Goal: Check status: Check status

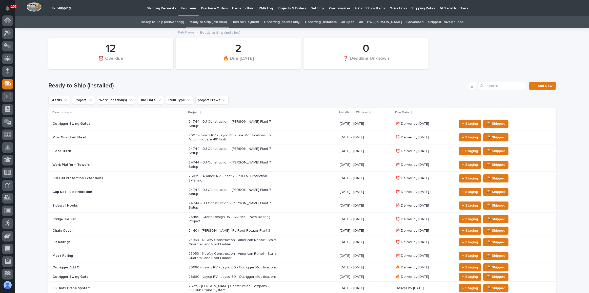
scroll to position [27, 0]
click at [161, 22] on link "Ready to Ship (deliver only)" at bounding box center [162, 22] width 43 height 12
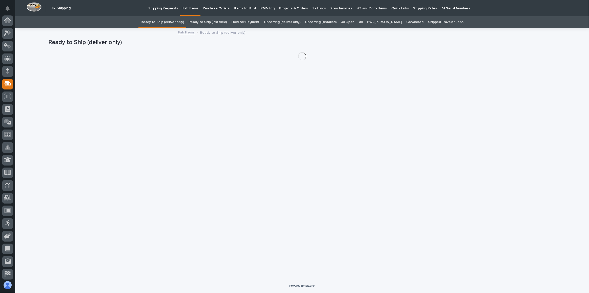
scroll to position [27, 0]
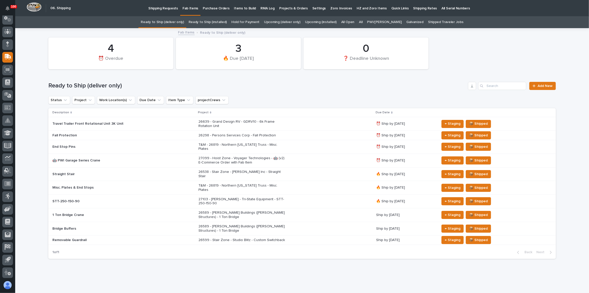
click at [322, 121] on div "26639 - Grand Design RV - GDRV10 - 6k Frame Rotation Unit" at bounding box center [286, 124] width 174 height 13
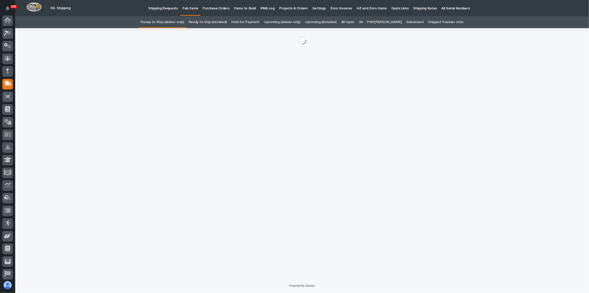
scroll to position [27, 0]
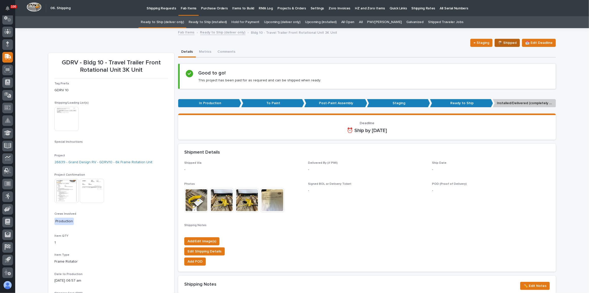
click at [499, 42] on span "📦 Shipped" at bounding box center [507, 43] width 19 height 6
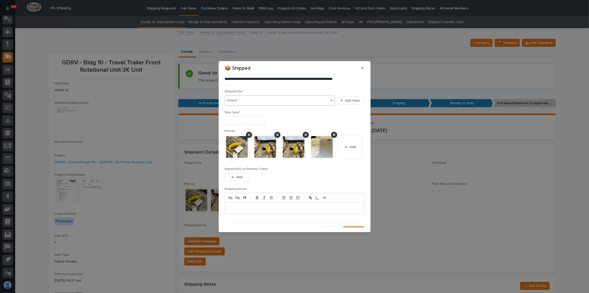
click at [280, 100] on div "Select..." at bounding box center [277, 100] width 104 height 8
type input "***"
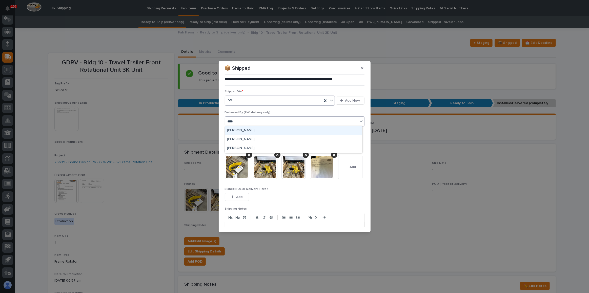
type input "*****"
click at [262, 140] on input "text" at bounding box center [245, 140] width 40 height 9
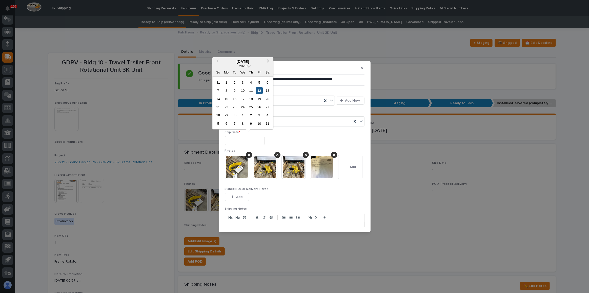
click at [259, 88] on div "12" at bounding box center [259, 90] width 7 height 7
type input "**********"
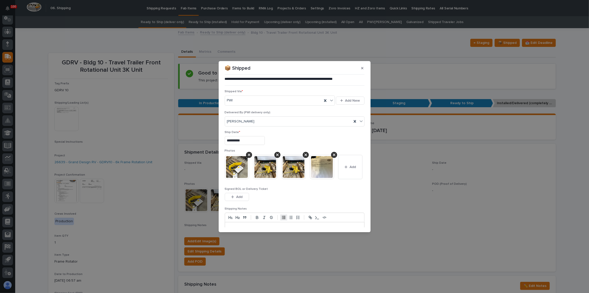
scroll to position [52, 0]
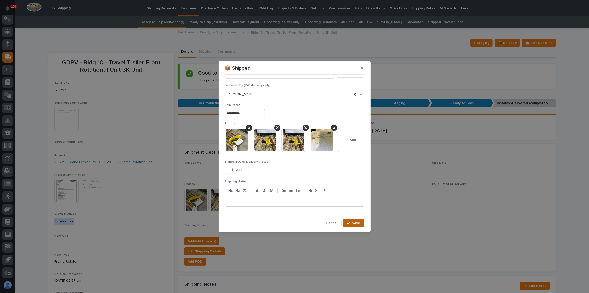
click at [348, 220] on button "Save" at bounding box center [354, 223] width 22 height 8
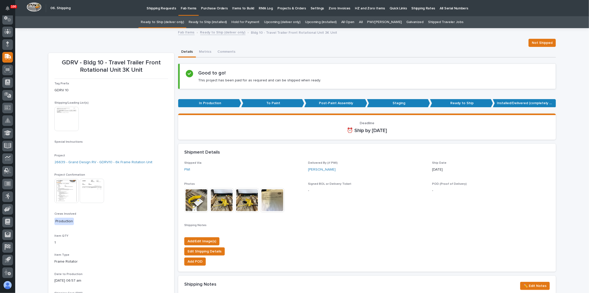
click at [165, 21] on link "Ready to Ship (deliver only)" at bounding box center [162, 22] width 43 height 12
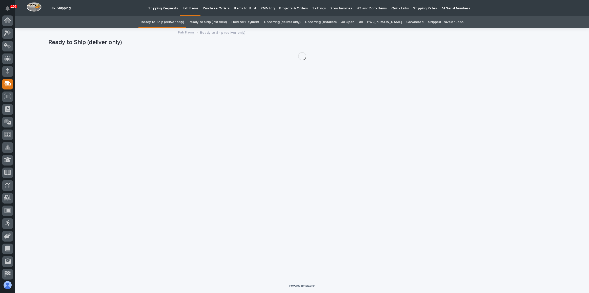
scroll to position [27, 0]
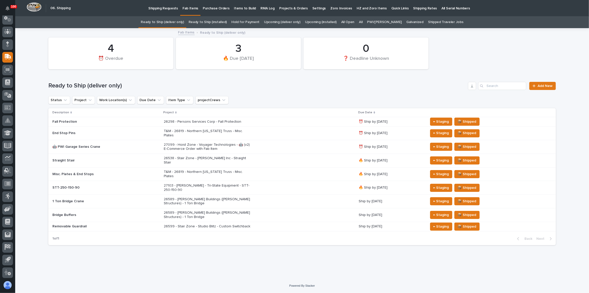
click at [296, 22] on link "Upcoming (deliver only)" at bounding box center [282, 22] width 36 height 12
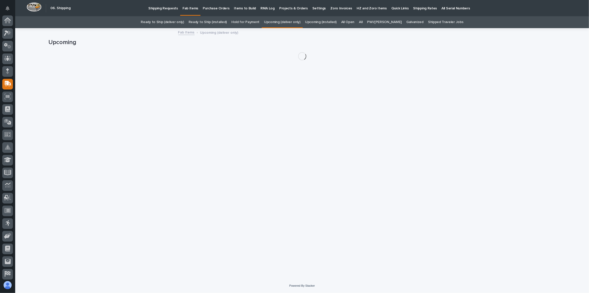
scroll to position [27, 0]
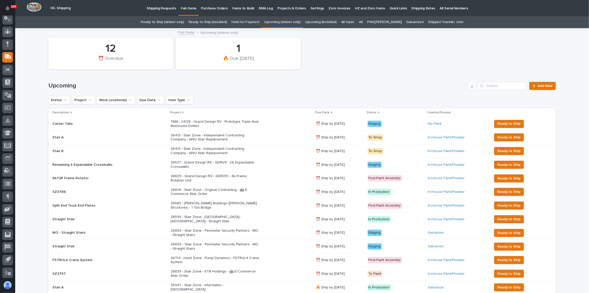
click at [383, 95] on div "Upcoming Add New" at bounding box center [302, 84] width 508 height 24
click at [272, 227] on div "26659 - Stair Zone - Perimeter Security Partners - MO - Straight Stairs" at bounding box center [241, 232] width 141 height 13
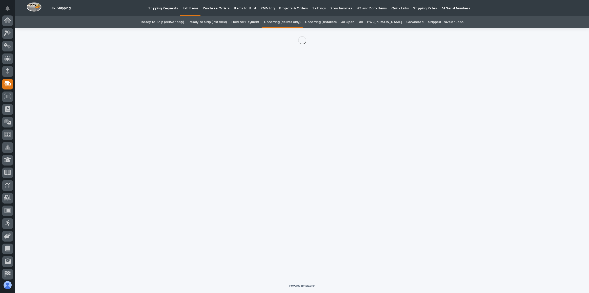
scroll to position [27, 0]
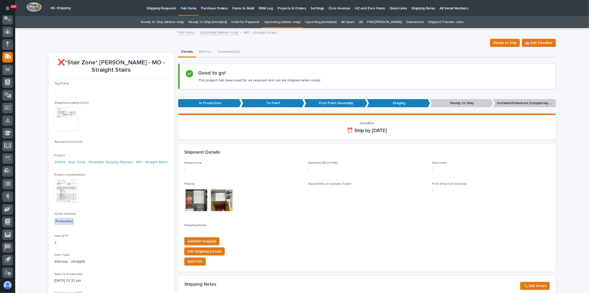
click at [68, 124] on img at bounding box center [66, 119] width 24 height 24
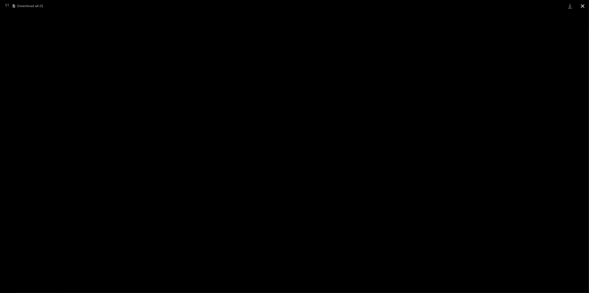
click at [586, 6] on button "Close gallery" at bounding box center [583, 6] width 13 height 12
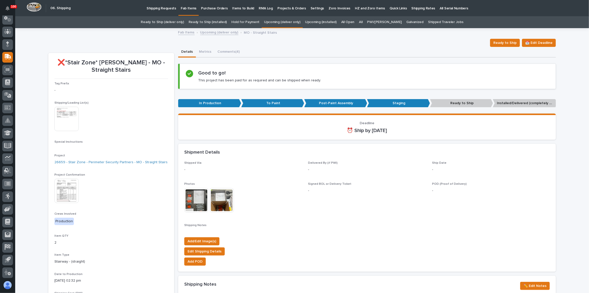
click at [173, 22] on link "Ready to Ship (deliver only)" at bounding box center [162, 22] width 43 height 12
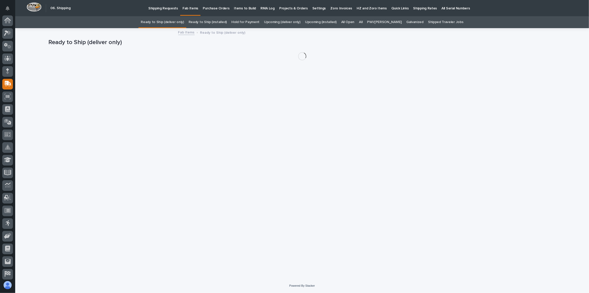
scroll to position [27, 0]
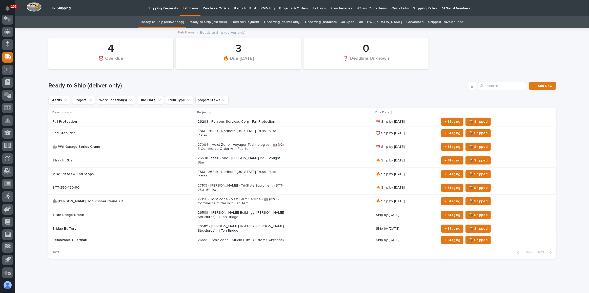
click at [274, 208] on div "26589 - [PERSON_NAME] Buildings ([PERSON_NAME] Structures) - 1 Ton Bridge" at bounding box center [285, 214] width 174 height 13
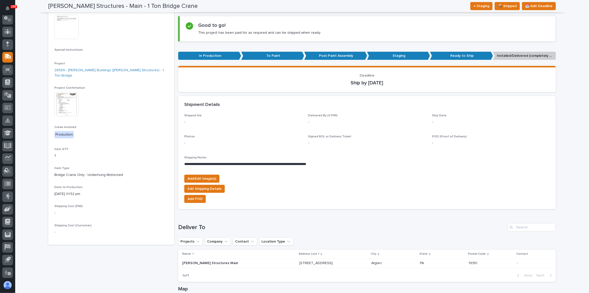
scroll to position [92, 0]
click at [70, 25] on img at bounding box center [66, 27] width 24 height 24
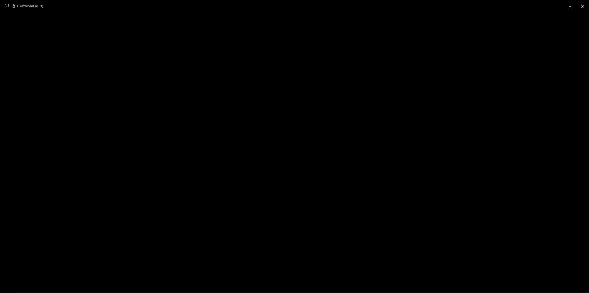
click at [584, 5] on button "Close gallery" at bounding box center [583, 6] width 13 height 12
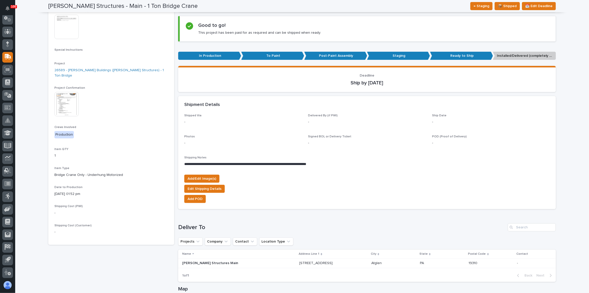
click at [71, 96] on img at bounding box center [66, 104] width 24 height 24
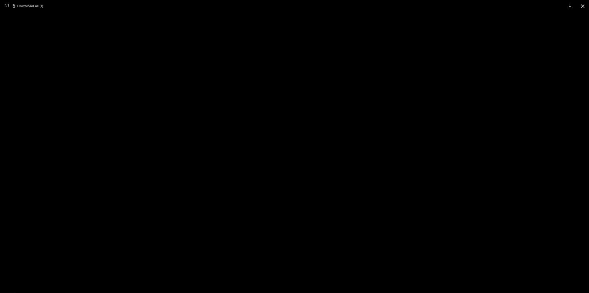
click at [579, 4] on button "Close gallery" at bounding box center [583, 6] width 13 height 12
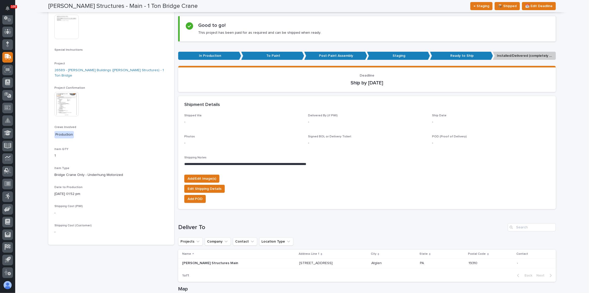
scroll to position [0, 0]
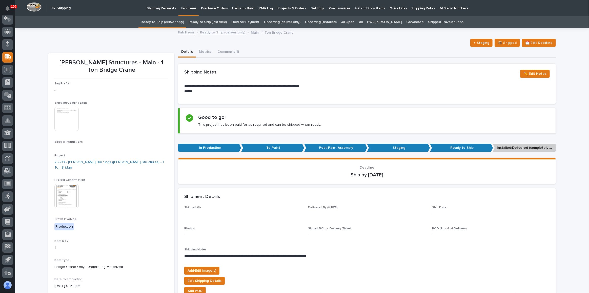
click at [179, 24] on link "Ready to Ship (deliver only)" at bounding box center [162, 22] width 43 height 12
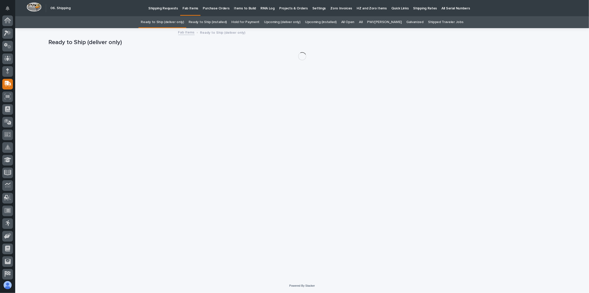
scroll to position [27, 0]
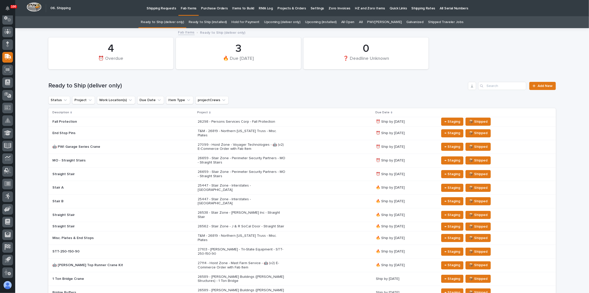
click at [319, 245] on div "27103 - [PERSON_NAME] - Tri-State Equipment - STT-250-150-90" at bounding box center [285, 251] width 174 height 13
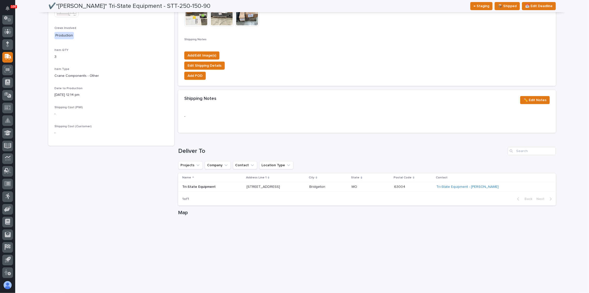
scroll to position [202, 0]
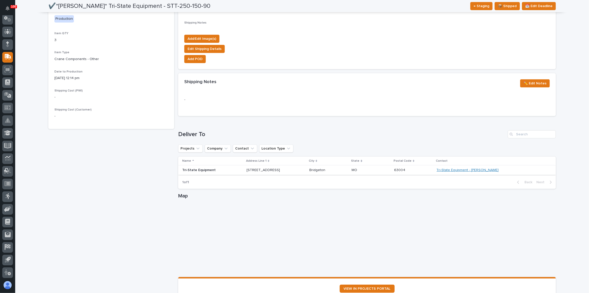
click at [486, 170] on link "Tri-State Equipment - [PERSON_NAME]" at bounding box center [468, 170] width 62 height 4
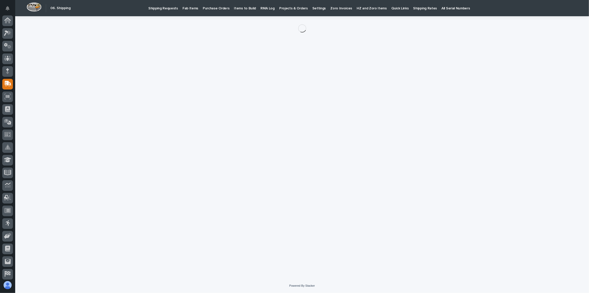
scroll to position [27, 0]
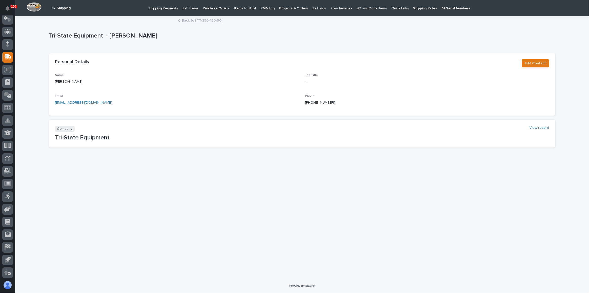
click at [214, 20] on link "Back to STT-250-150-90" at bounding box center [202, 20] width 40 height 6
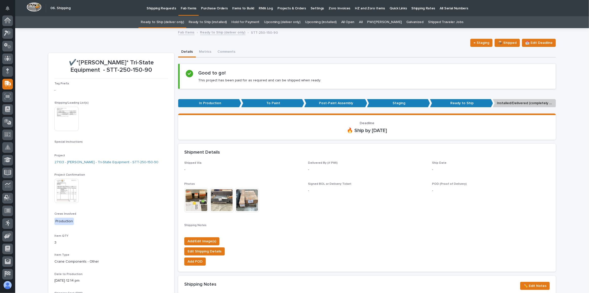
scroll to position [27, 0]
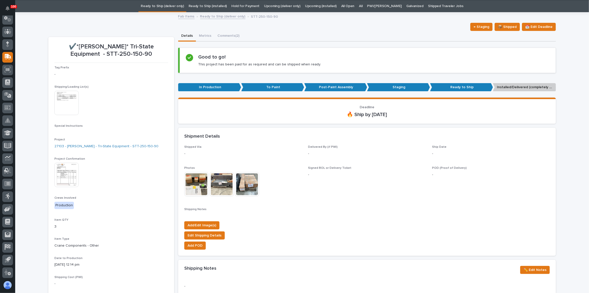
click at [180, 9] on link "Ready to Ship (deliver only)" at bounding box center [162, 6] width 43 height 12
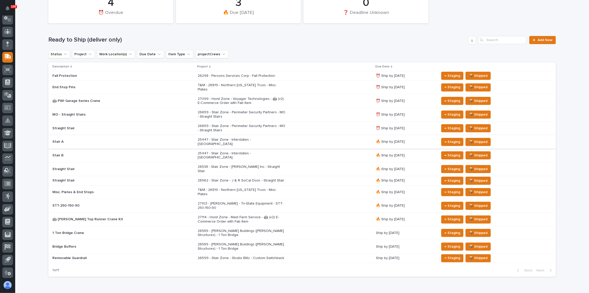
scroll to position [46, 0]
click at [307, 135] on div "25447 - Stair Zone - Interstates - [GEOGRAPHIC_DATA]" at bounding box center [285, 141] width 174 height 13
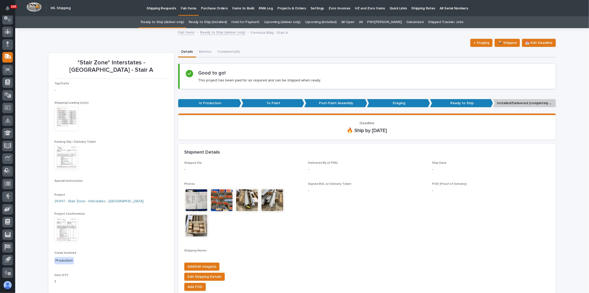
click at [177, 22] on link "Ready to Ship (deliver only)" at bounding box center [162, 22] width 43 height 12
